Goal: Task Accomplishment & Management: Use online tool/utility

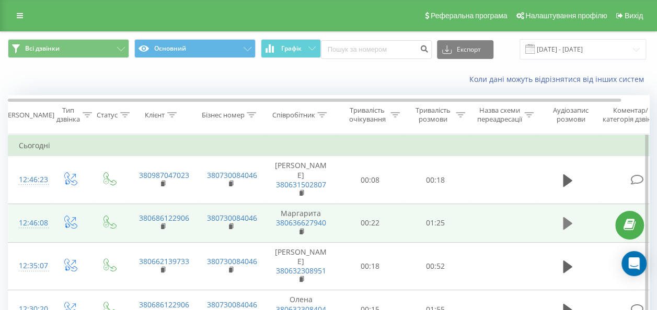
click at [572, 216] on button at bounding box center [568, 224] width 16 height 16
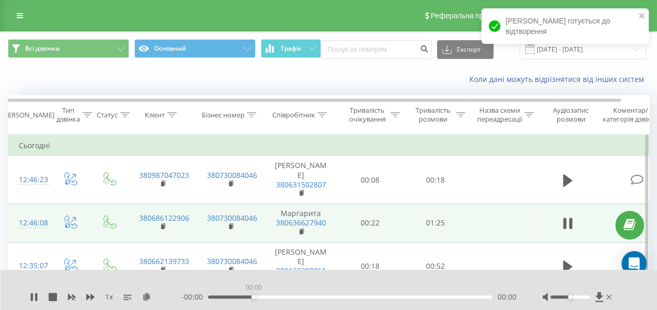
click at [254, 297] on div "00:00" at bounding box center [350, 297] width 284 height 3
click at [273, 297] on div "00:01" at bounding box center [350, 297] width 284 height 3
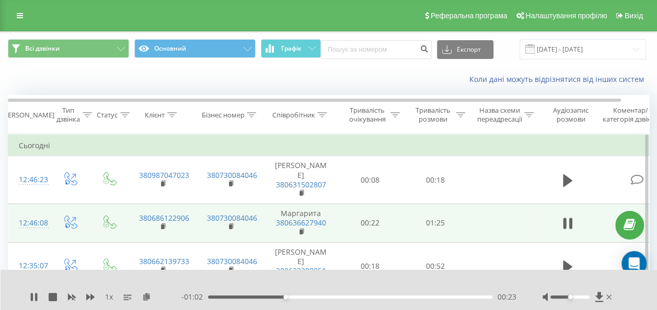
click at [421, 281] on div at bounding box center [321, 283] width 467 height 11
click at [316, 298] on div "00:32" at bounding box center [350, 297] width 284 height 3
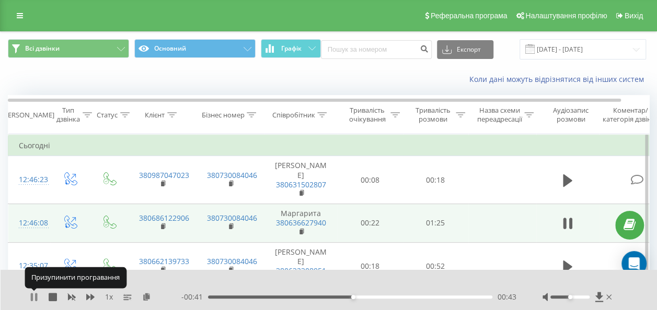
click at [31, 298] on icon at bounding box center [32, 297] width 2 height 8
